Goal: Task Accomplishment & Management: Use online tool/utility

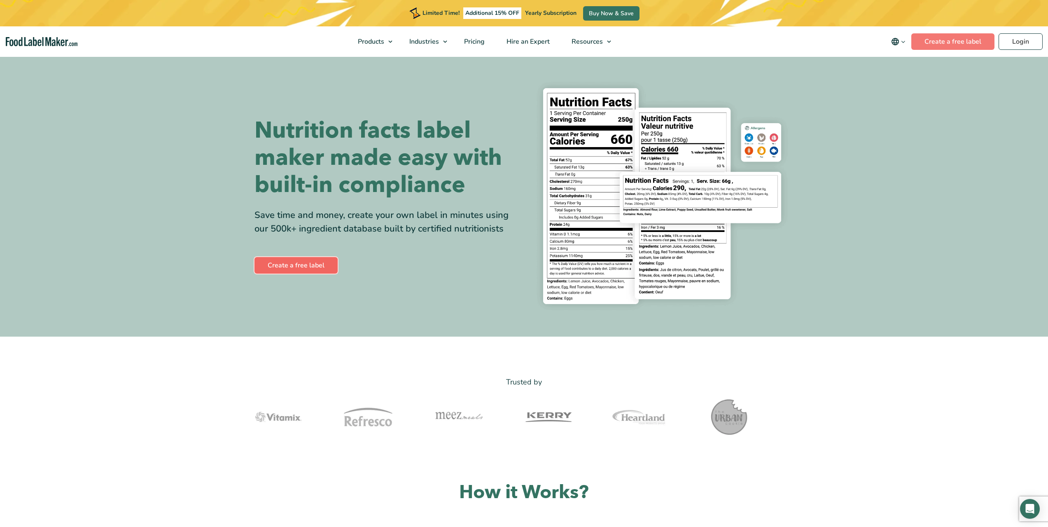
click at [299, 264] on link "Create a free label" at bounding box center [295, 265] width 83 height 16
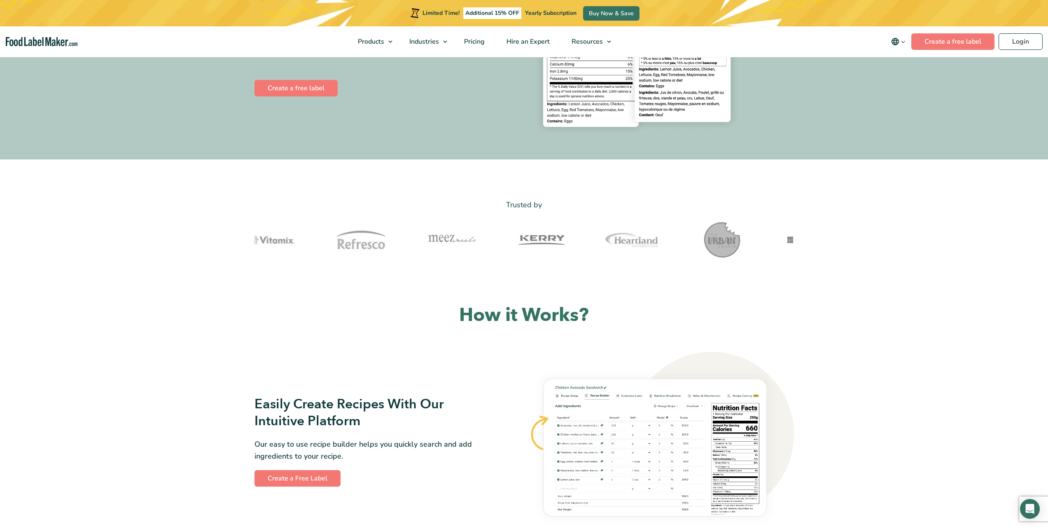
scroll to position [247, 0]
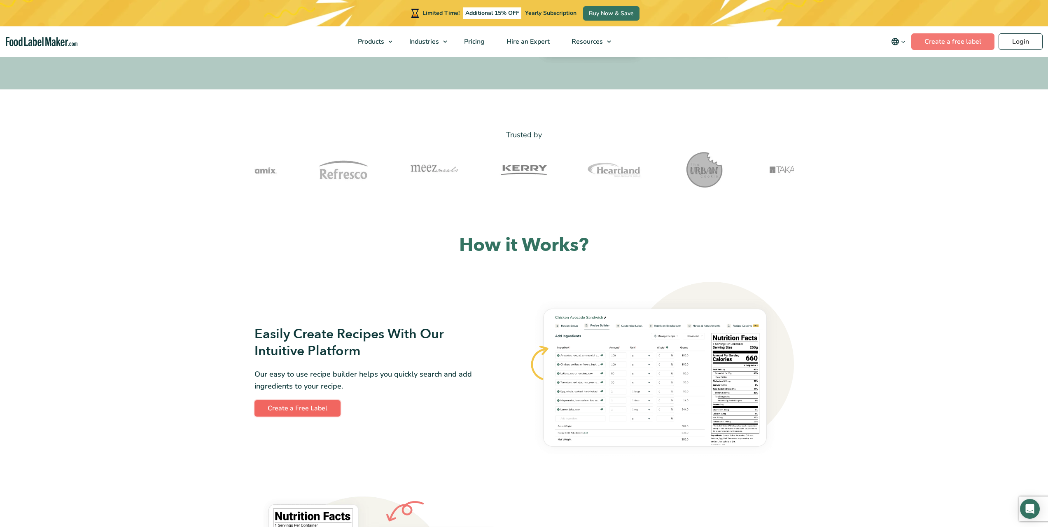
click at [297, 409] on link "Create a Free Label" at bounding box center [297, 408] width 86 height 16
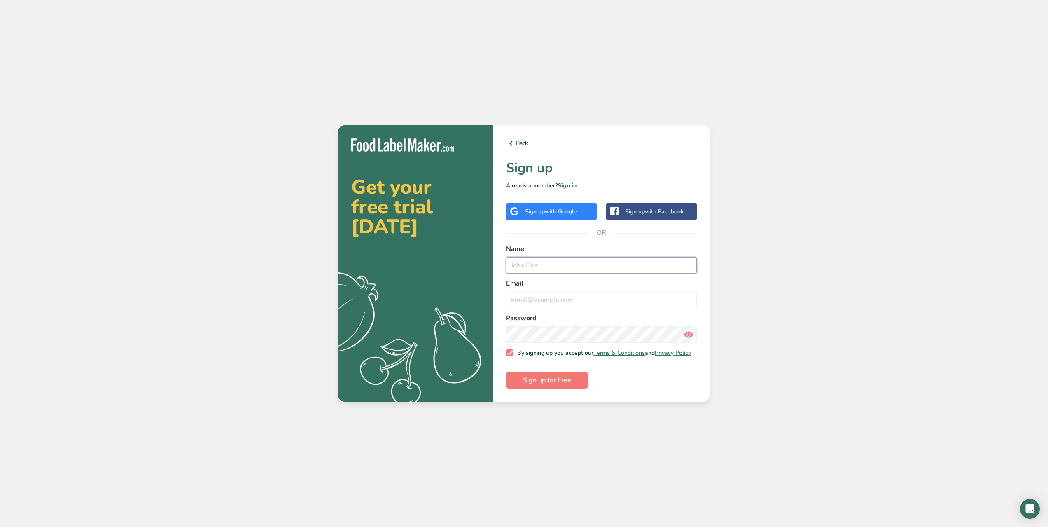
click at [562, 267] on input "text" at bounding box center [601, 265] width 191 height 16
type input "April Keosky"
type input "iamreadytolive@imrtl.us"
click at [506, 372] on button "Sign up for Free" at bounding box center [547, 380] width 82 height 16
click at [797, 244] on div "Get your free trial today .a{fill:#f5f3ed;} Back Sign up Already a member? Sign…" at bounding box center [524, 263] width 1048 height 527
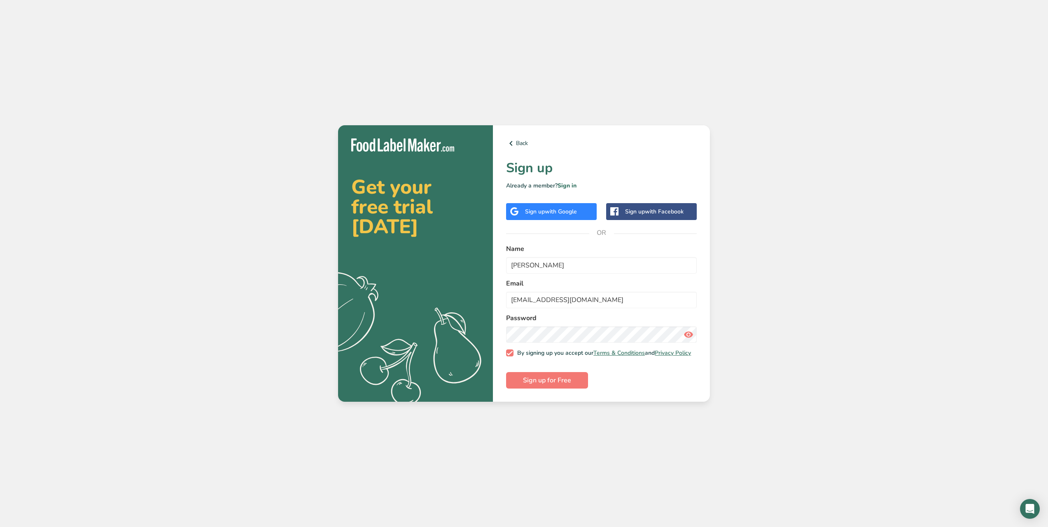
click at [429, 217] on h2 "Get your free trial today" at bounding box center [415, 206] width 128 height 59
click at [434, 154] on div "Get your free trial today .a{fill:#f5f3ed;}" at bounding box center [415, 263] width 155 height 277
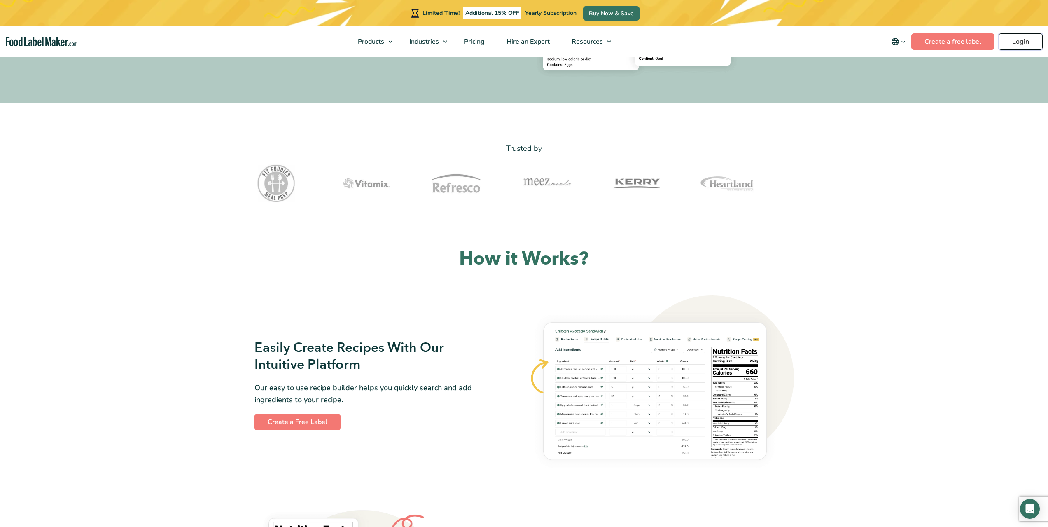
click at [1018, 34] on link "Login" at bounding box center [1020, 41] width 44 height 16
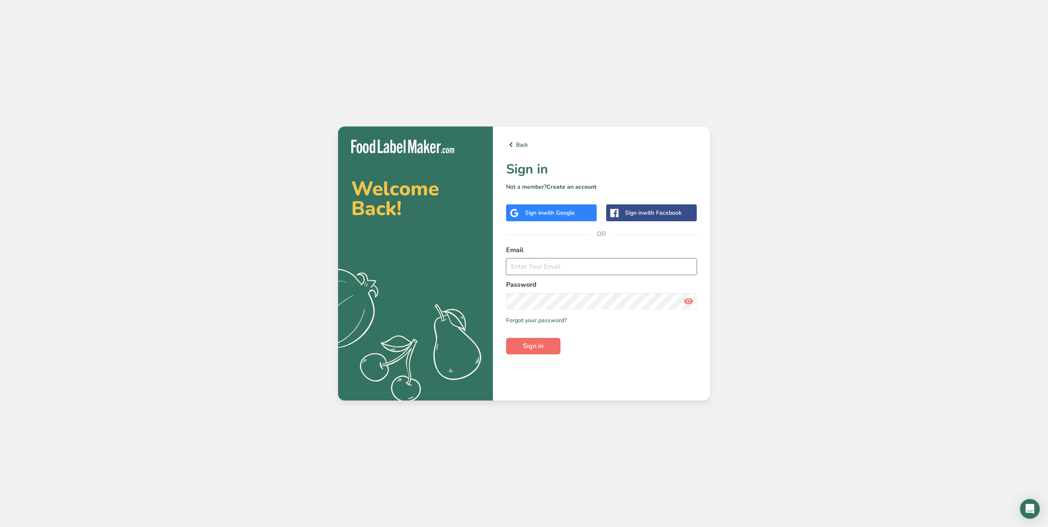
type input "iamreadytolive@imrtl.us"
click at [546, 347] on button "Sign in" at bounding box center [533, 346] width 54 height 16
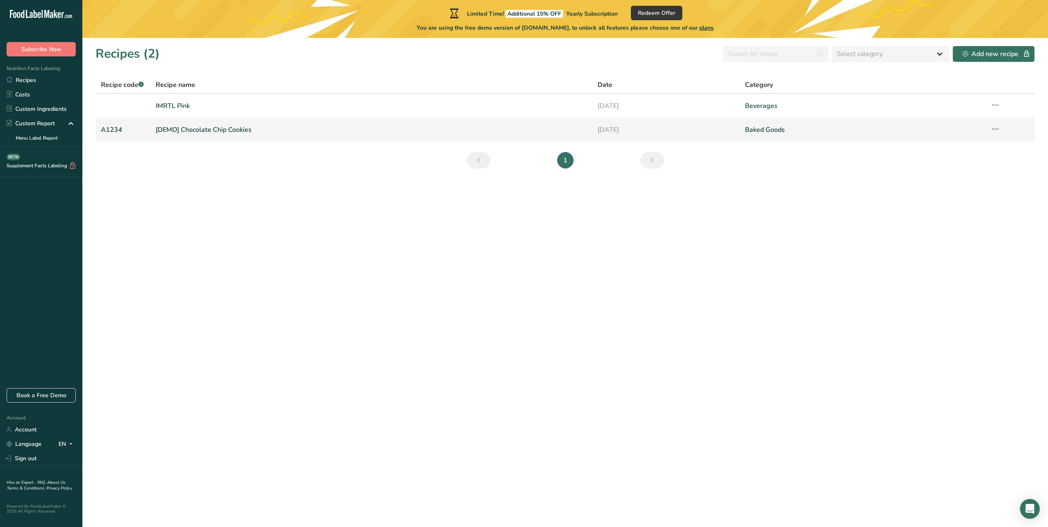
click at [996, 130] on icon at bounding box center [995, 128] width 10 height 15
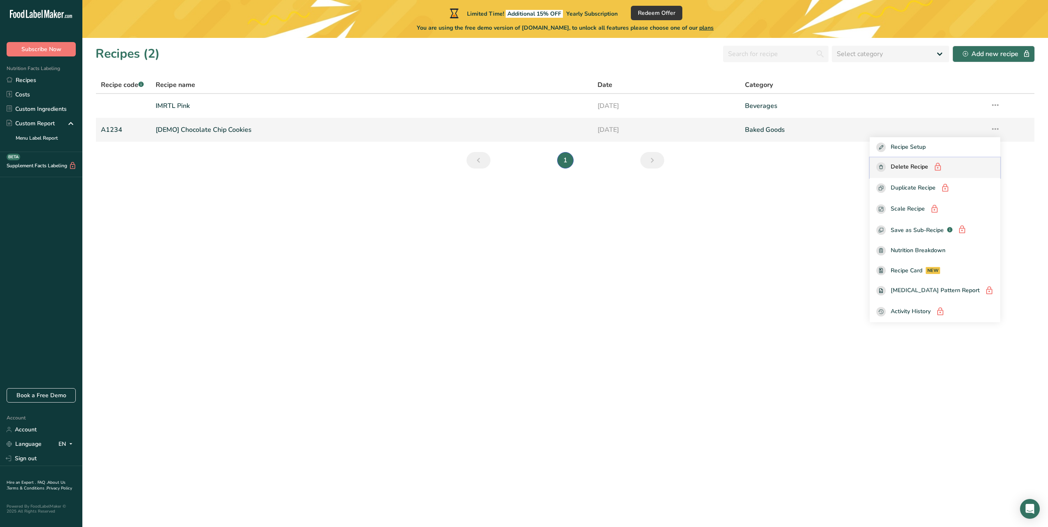
click at [928, 163] on span "Delete Recipe" at bounding box center [909, 167] width 37 height 10
click at [928, 166] on span "Delete Recipe" at bounding box center [909, 167] width 37 height 10
click at [605, 219] on section "Recipes (2) Select category All Baked Goods Beverages Confectionery Cooked Meal…" at bounding box center [564, 282] width 965 height 489
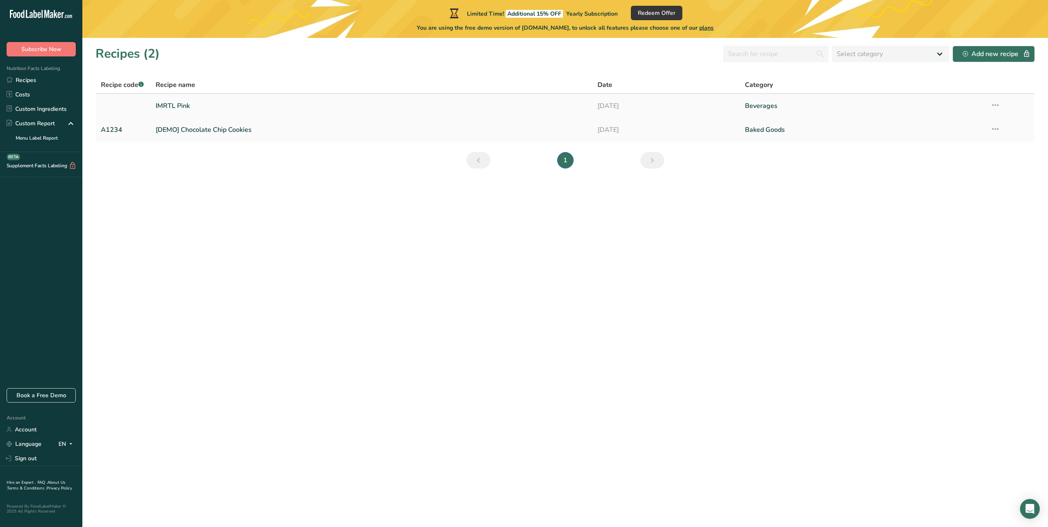
click at [219, 116] on td "IMRTL Pink" at bounding box center [372, 106] width 442 height 24
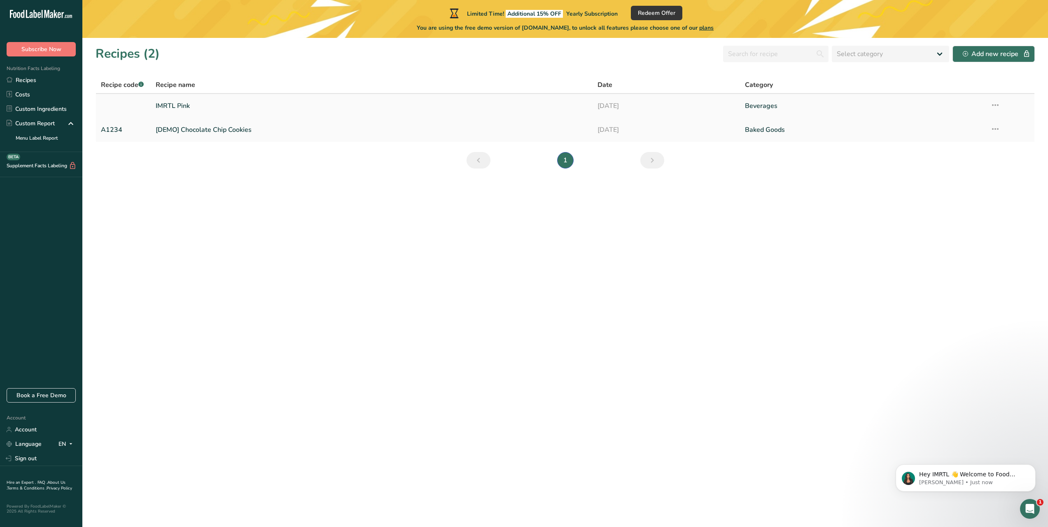
click at [218, 108] on link "IMRTL Pink" at bounding box center [372, 105] width 432 height 17
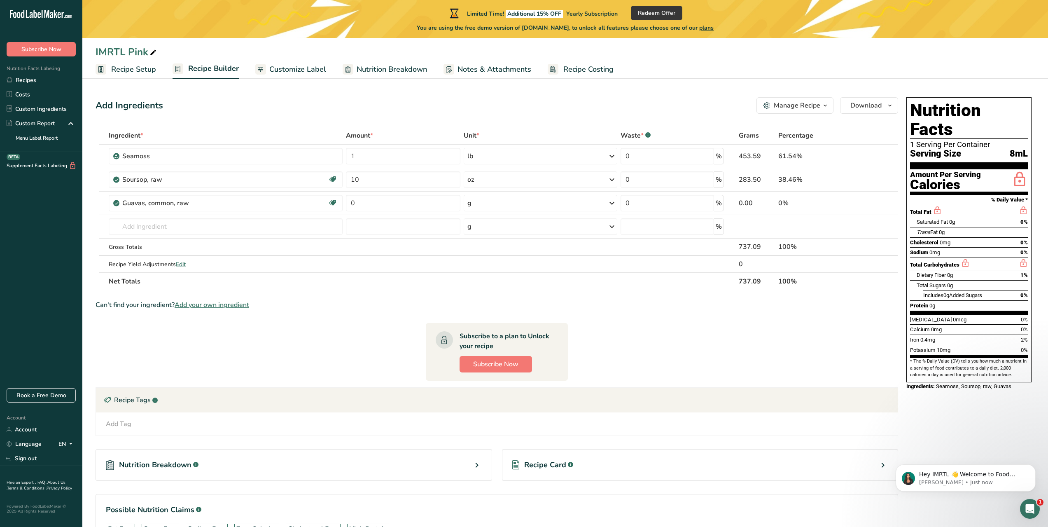
click at [131, 75] on link "Recipe Setup" at bounding box center [126, 69] width 61 height 19
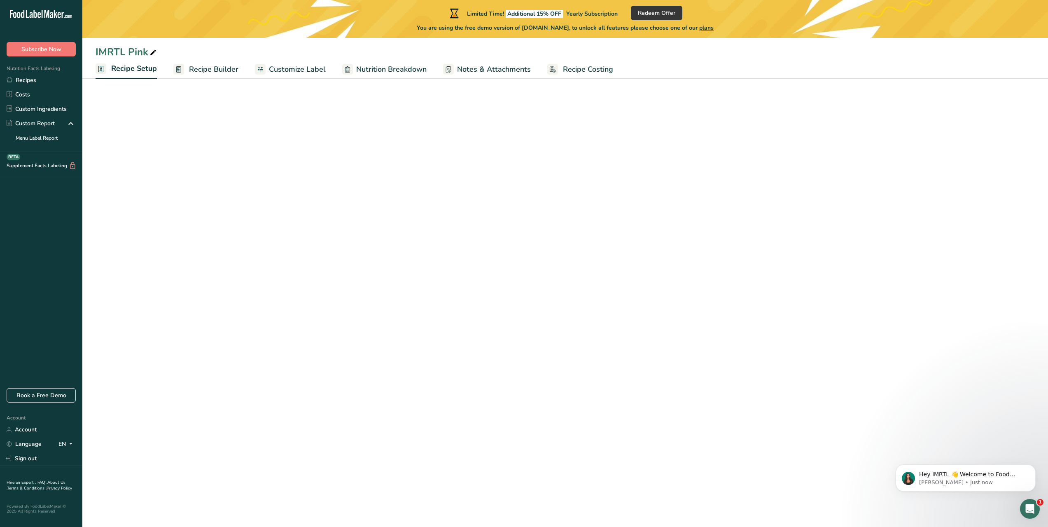
select select "22"
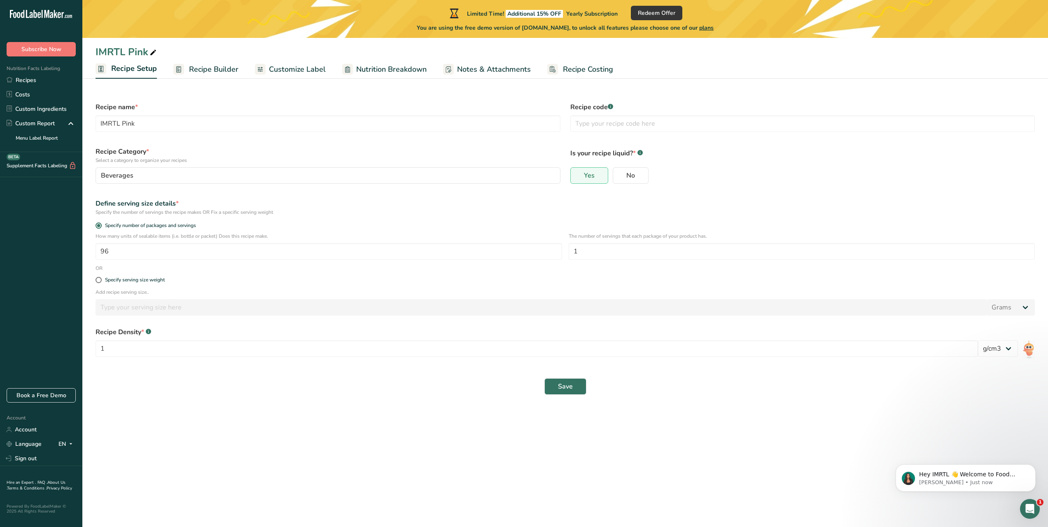
click at [298, 70] on span "Customize Label" at bounding box center [297, 69] width 57 height 11
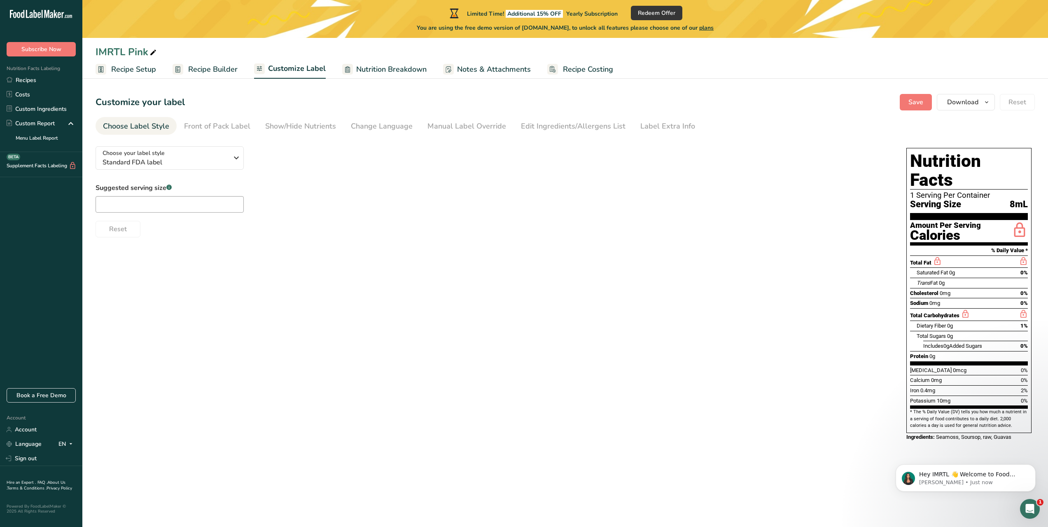
click at [208, 68] on span "Recipe Builder" at bounding box center [212, 69] width 49 height 11
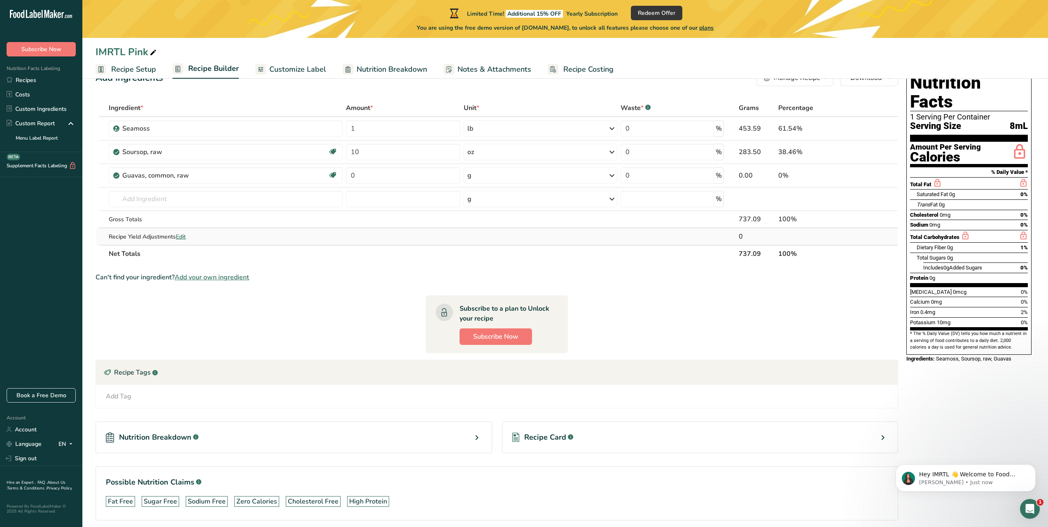
scroll to position [61, 0]
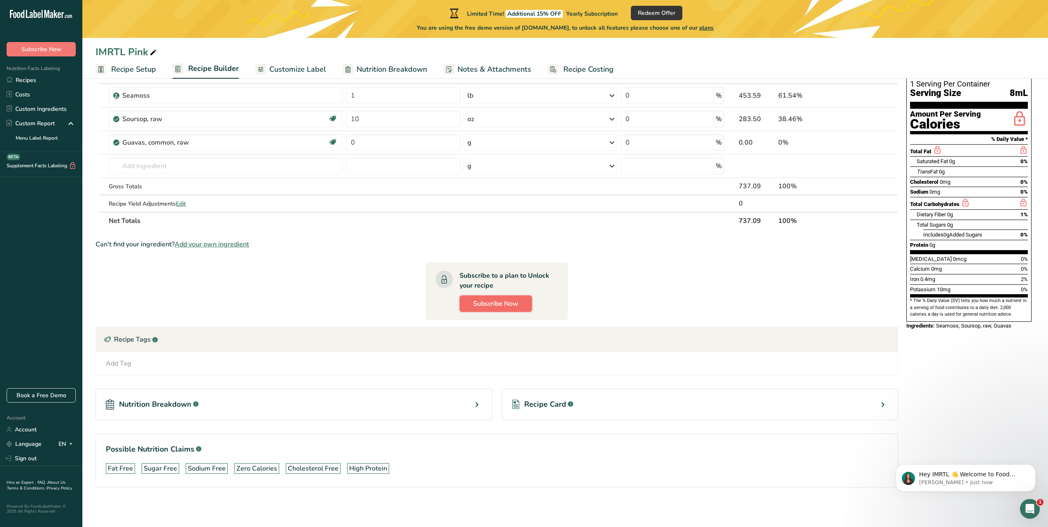
click at [499, 308] on button "Subscribe Now" at bounding box center [495, 303] width 72 height 16
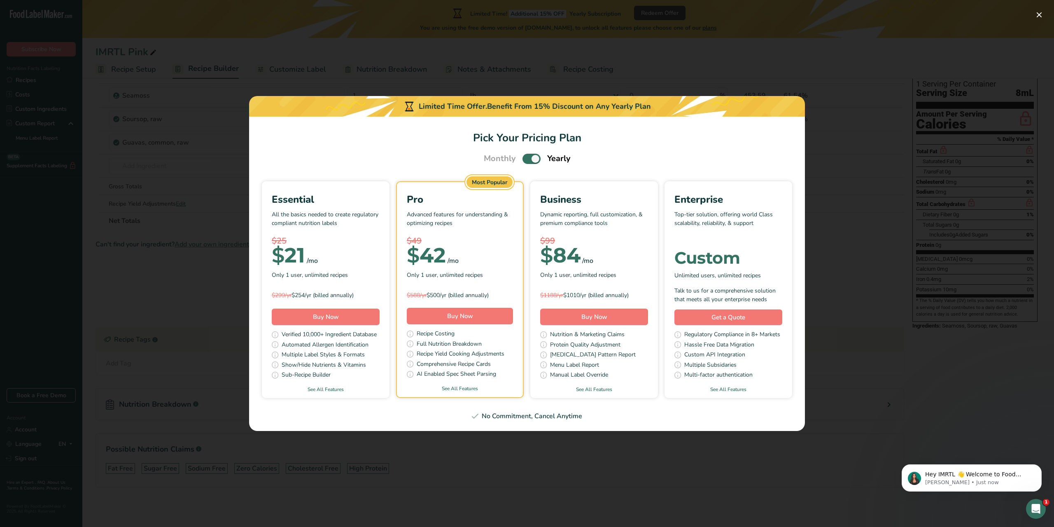
click at [645, 473] on div "Pick Your Pricing Plan Modal" at bounding box center [527, 263] width 1054 height 527
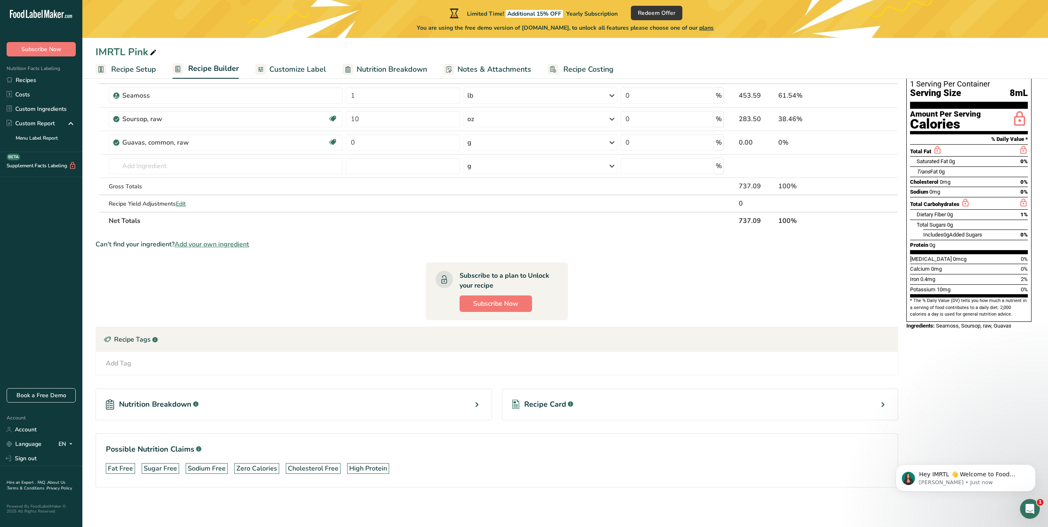
click at [142, 70] on span "Recipe Setup" at bounding box center [133, 69] width 45 height 11
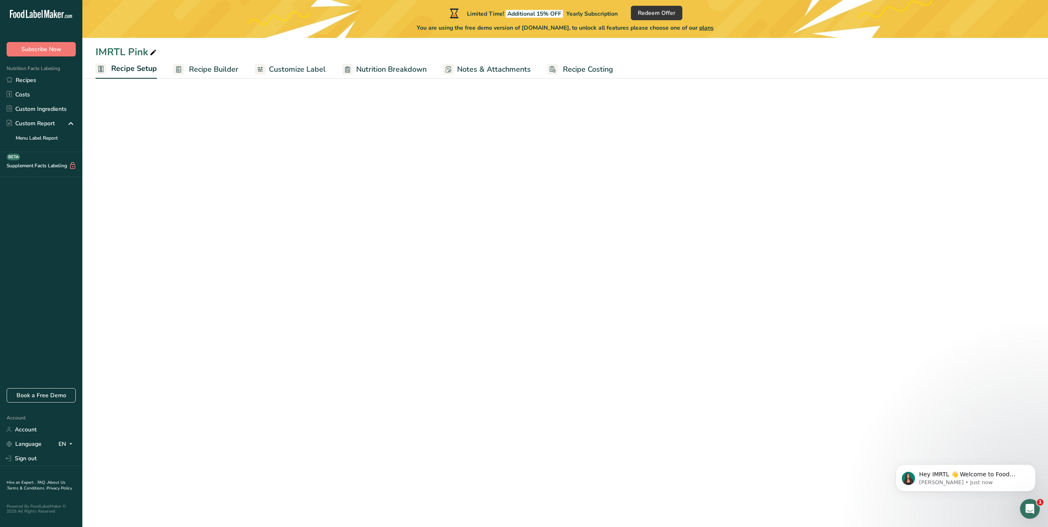
select select "22"
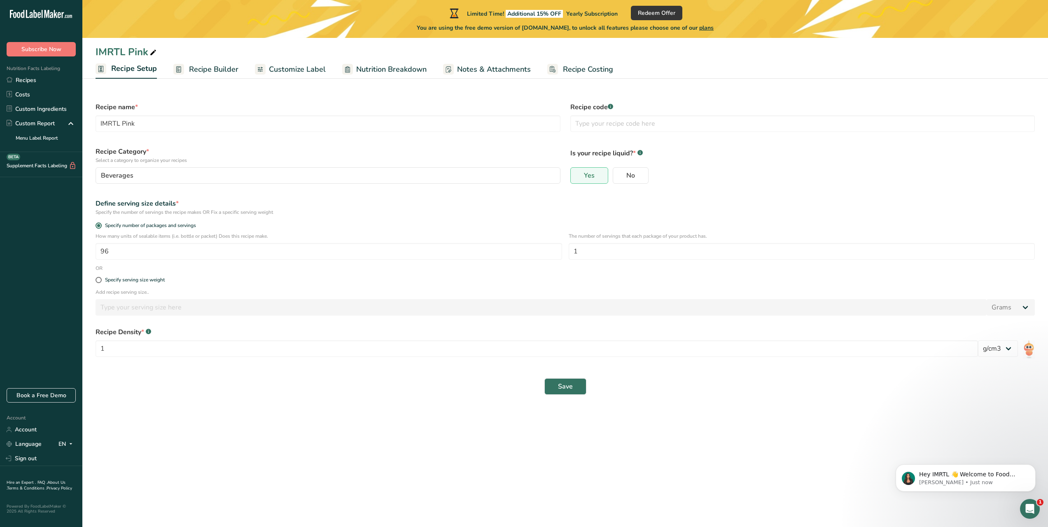
click at [306, 71] on span "Customize Label" at bounding box center [297, 69] width 57 height 11
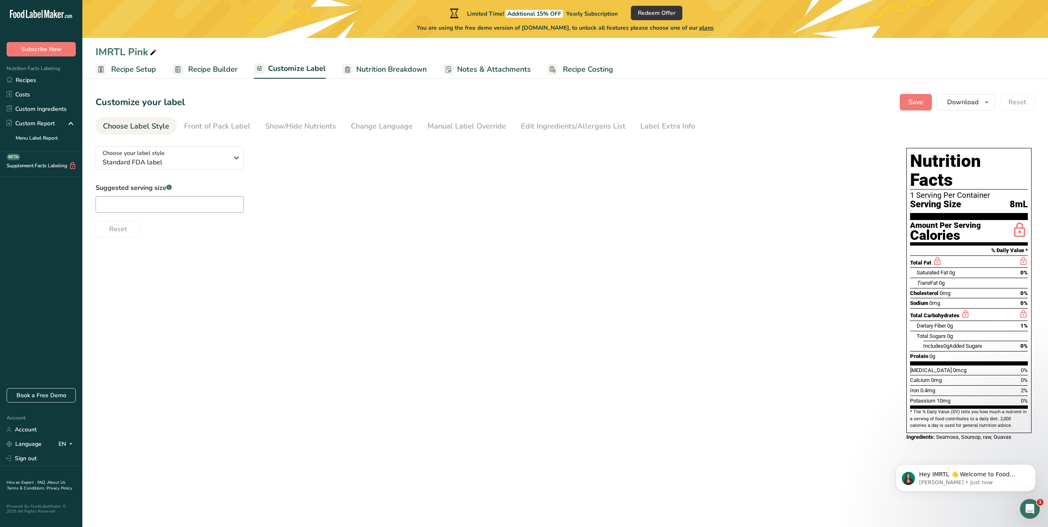
click at [213, 71] on span "Recipe Builder" at bounding box center [212, 69] width 49 height 11
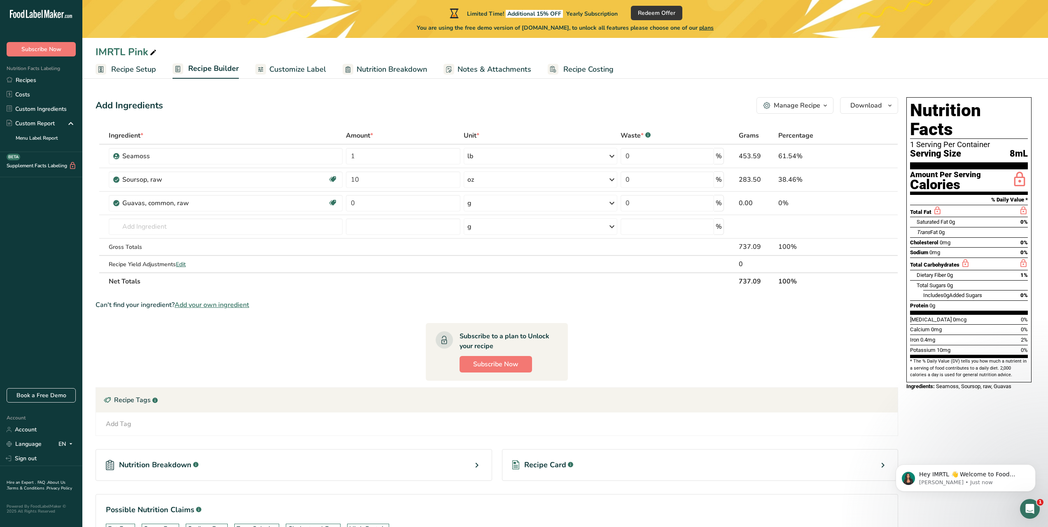
click at [122, 70] on span "Recipe Setup" at bounding box center [133, 69] width 45 height 11
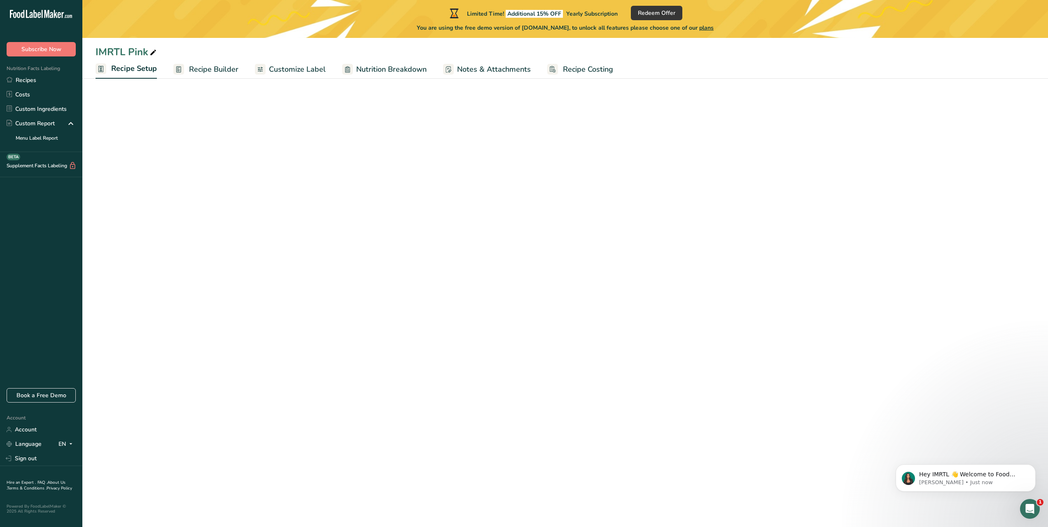
select select "22"
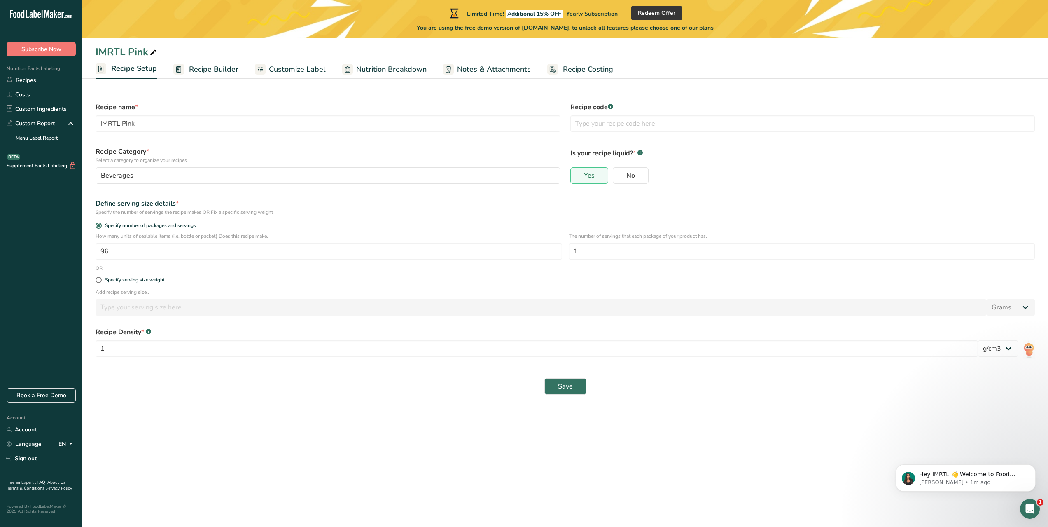
click at [208, 67] on span "Recipe Builder" at bounding box center [213, 69] width 49 height 11
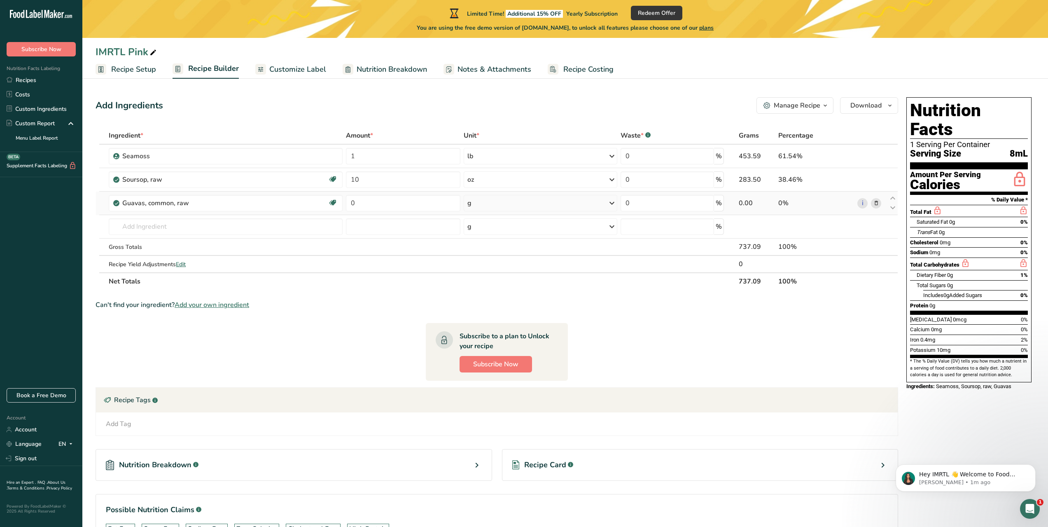
click at [876, 204] on icon at bounding box center [876, 203] width 6 height 9
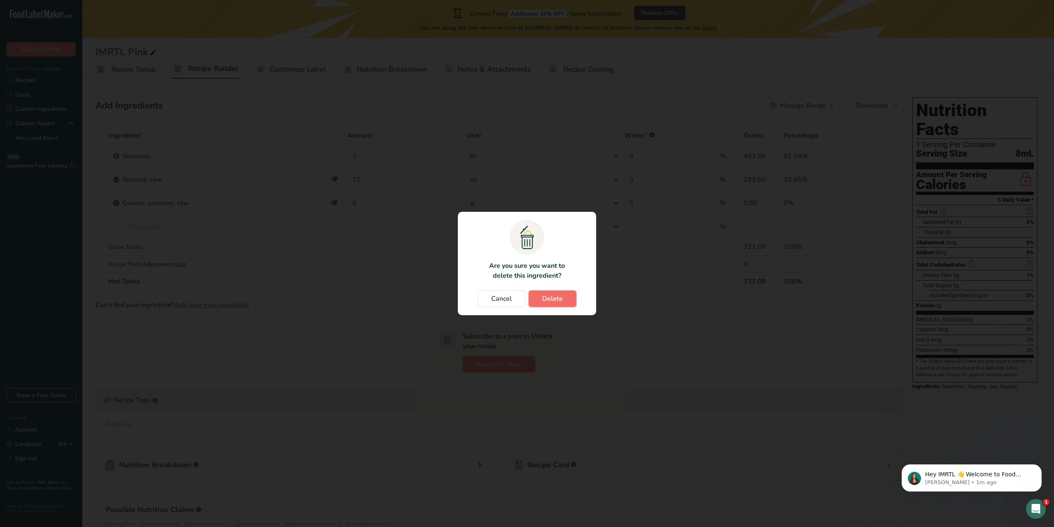
click at [557, 301] on span "Delete" at bounding box center [552, 299] width 21 height 10
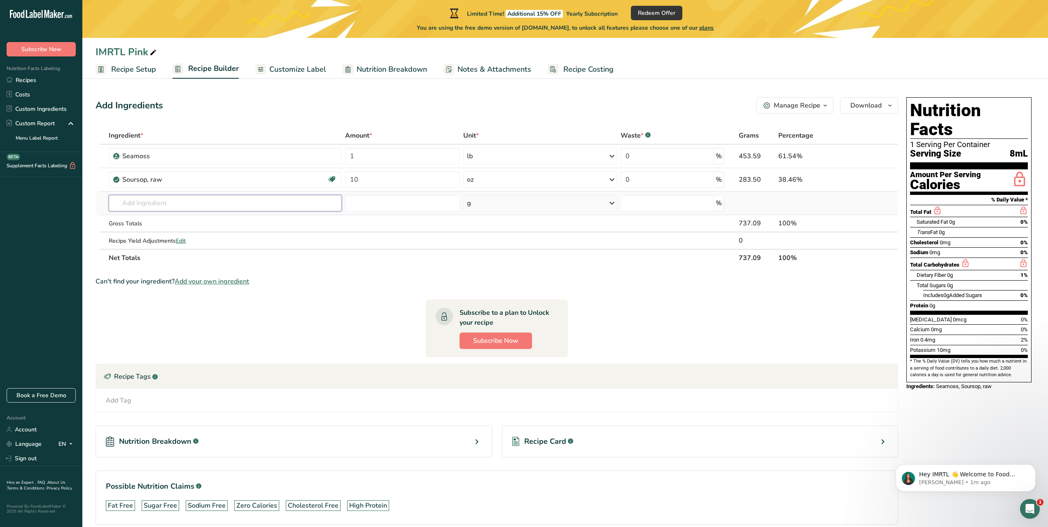
click at [245, 208] on input "text" at bounding box center [225, 203] width 233 height 16
type input "red cabbage powder"
click at [170, 233] on div "Add your own ingredient" at bounding box center [225, 233] width 220 height 9
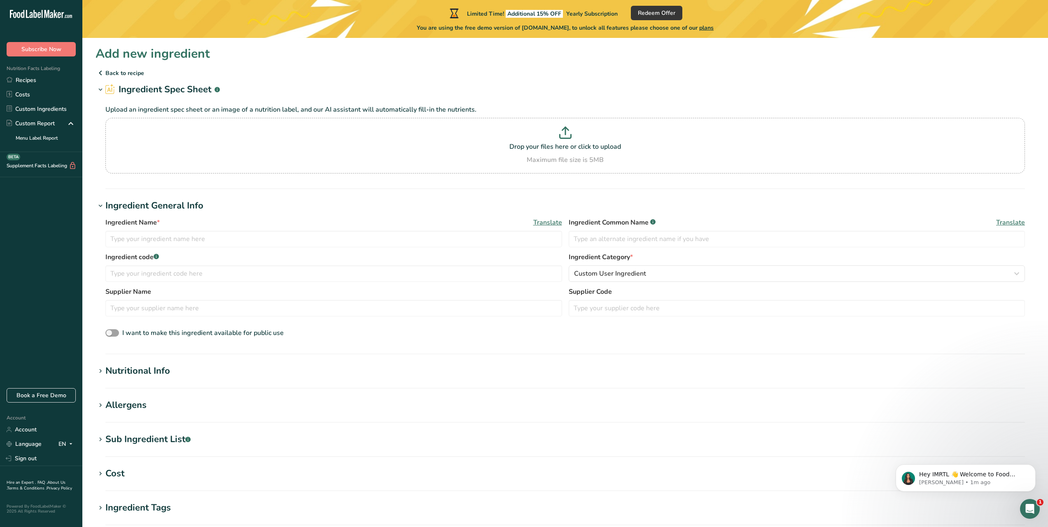
click at [109, 71] on p "Back to recipe" at bounding box center [565, 73] width 939 height 10
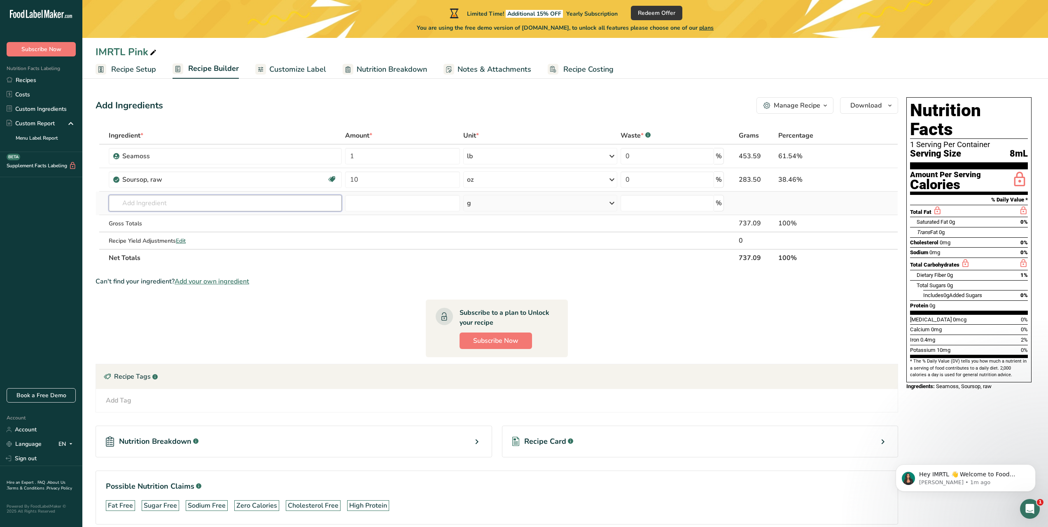
click at [243, 204] on input "text" at bounding box center [225, 203] width 233 height 16
type input "Red cabbage"
click at [245, 224] on link "11112 Cabbage, red, raw" at bounding box center [225, 220] width 233 height 14
type input "Cabbage, red, raw"
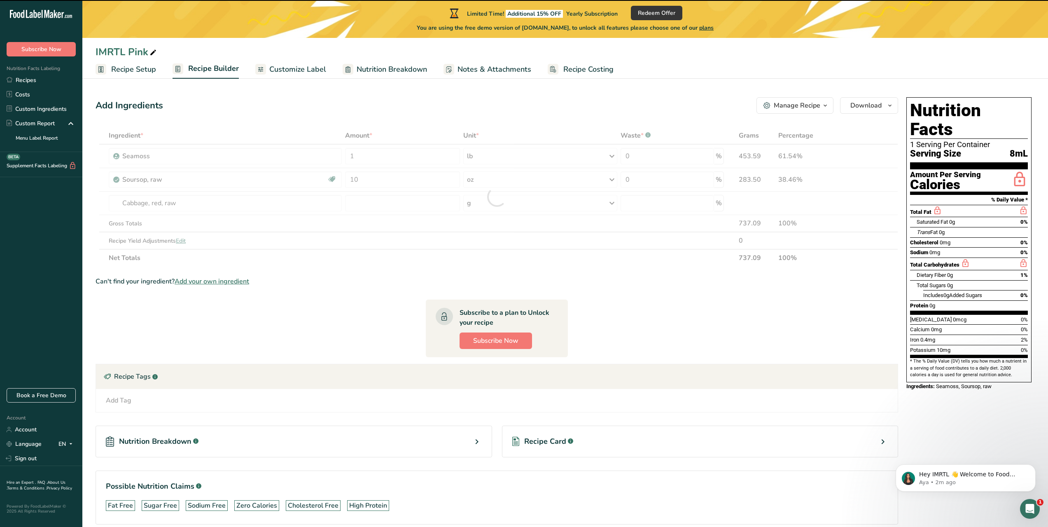
type input "0"
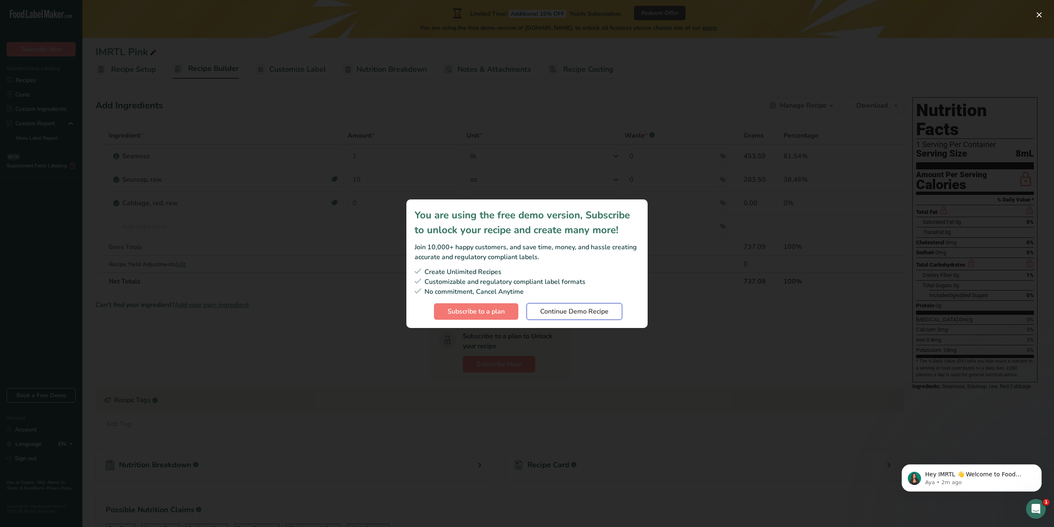
click at [578, 313] on span "Continue Demo Recipe" at bounding box center [574, 311] width 68 height 10
